Goal: Find specific fact: Find specific fact

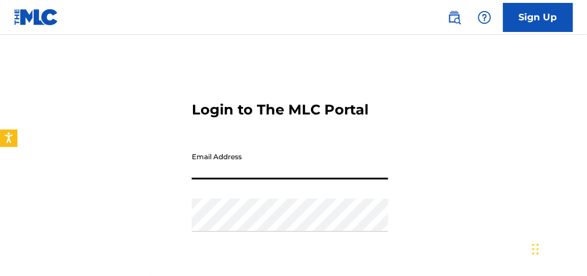
click at [229, 168] on input "Email Address" at bounding box center [290, 162] width 196 height 33
type input "[EMAIL_ADDRESS][DOMAIN_NAME]"
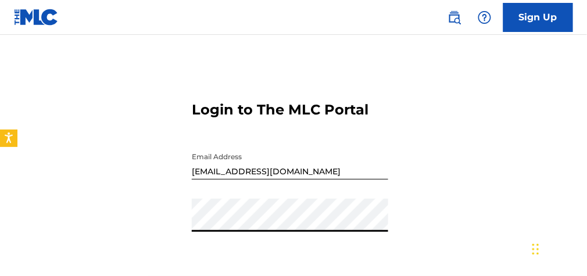
click at [188, 221] on div "Login to The MLC Portal Email Address [EMAIL_ADDRESS][DOMAIN_NAME] Password Log…" at bounding box center [293, 207] width 587 height 287
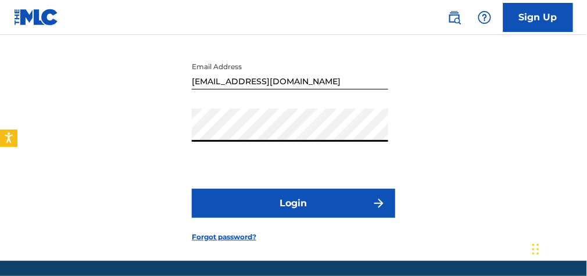
scroll to position [93, 0]
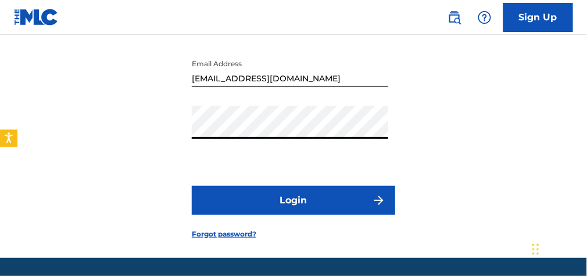
click at [253, 207] on button "Login" at bounding box center [293, 200] width 203 height 29
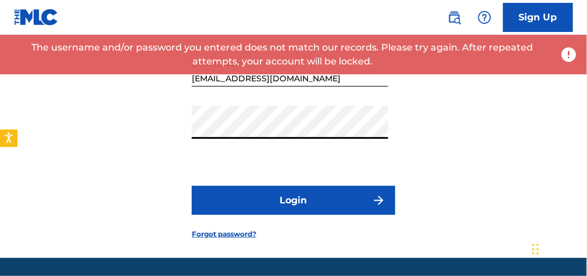
click at [178, 130] on div "Login to The MLC Portal Email Address [EMAIL_ADDRESS][DOMAIN_NAME] Password Log…" at bounding box center [293, 114] width 587 height 287
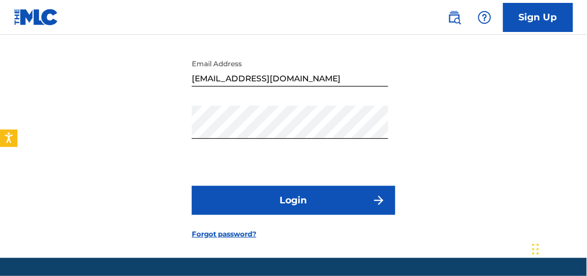
click at [311, 194] on button "Login" at bounding box center [293, 200] width 203 height 29
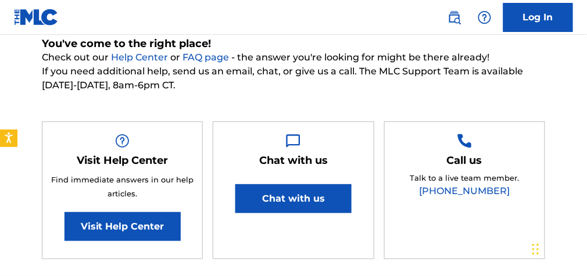
scroll to position [139, 0]
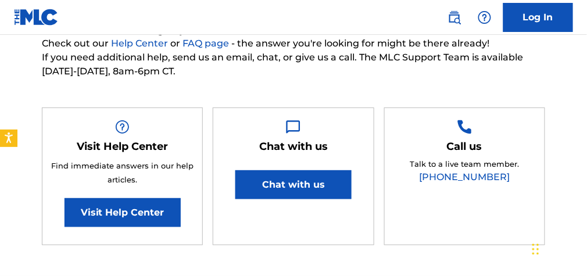
click at [148, 207] on link "Visit Help Center" at bounding box center [122, 212] width 116 height 29
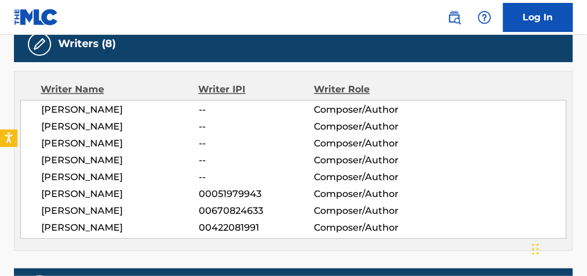
scroll to position [372, 0]
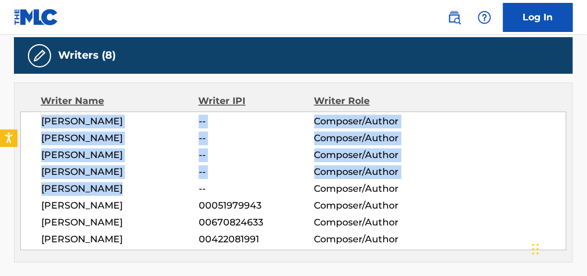
drag, startPoint x: 42, startPoint y: 120, endPoint x: 116, endPoint y: 189, distance: 100.7
click at [116, 189] on div "ERIC BRANTLEY -- Composer/Author KIM HINES -- Composer/Author GARY BRANTLEY -- …" at bounding box center [293, 181] width 546 height 139
drag, startPoint x: 116, startPoint y: 189, endPoint x: 103, endPoint y: 188, distance: 13.4
copy div "ERIC BRANTLEY -- Composer/Author KIM HINES -- Composer/Author GARY BRANTLEY -- …"
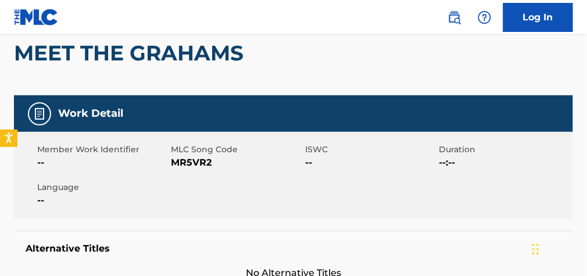
scroll to position [93, 0]
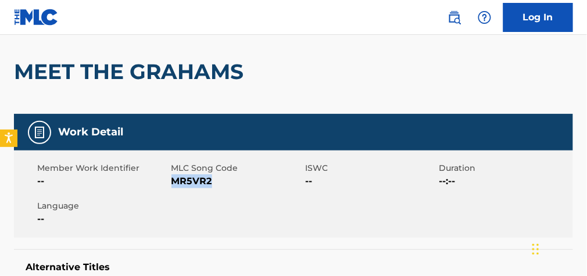
drag, startPoint x: 210, startPoint y: 180, endPoint x: 173, endPoint y: 183, distance: 36.8
click at [173, 183] on span "MR5VR2" at bounding box center [236, 181] width 131 height 14
copy span "MR5VR2"
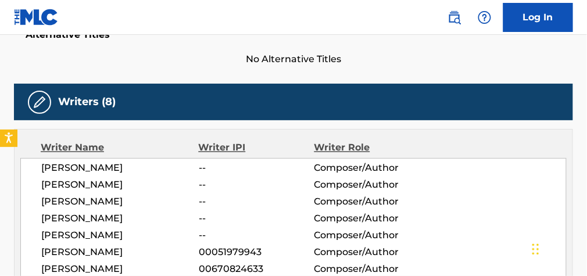
scroll to position [372, 0]
